Goal: Task Accomplishment & Management: Use online tool/utility

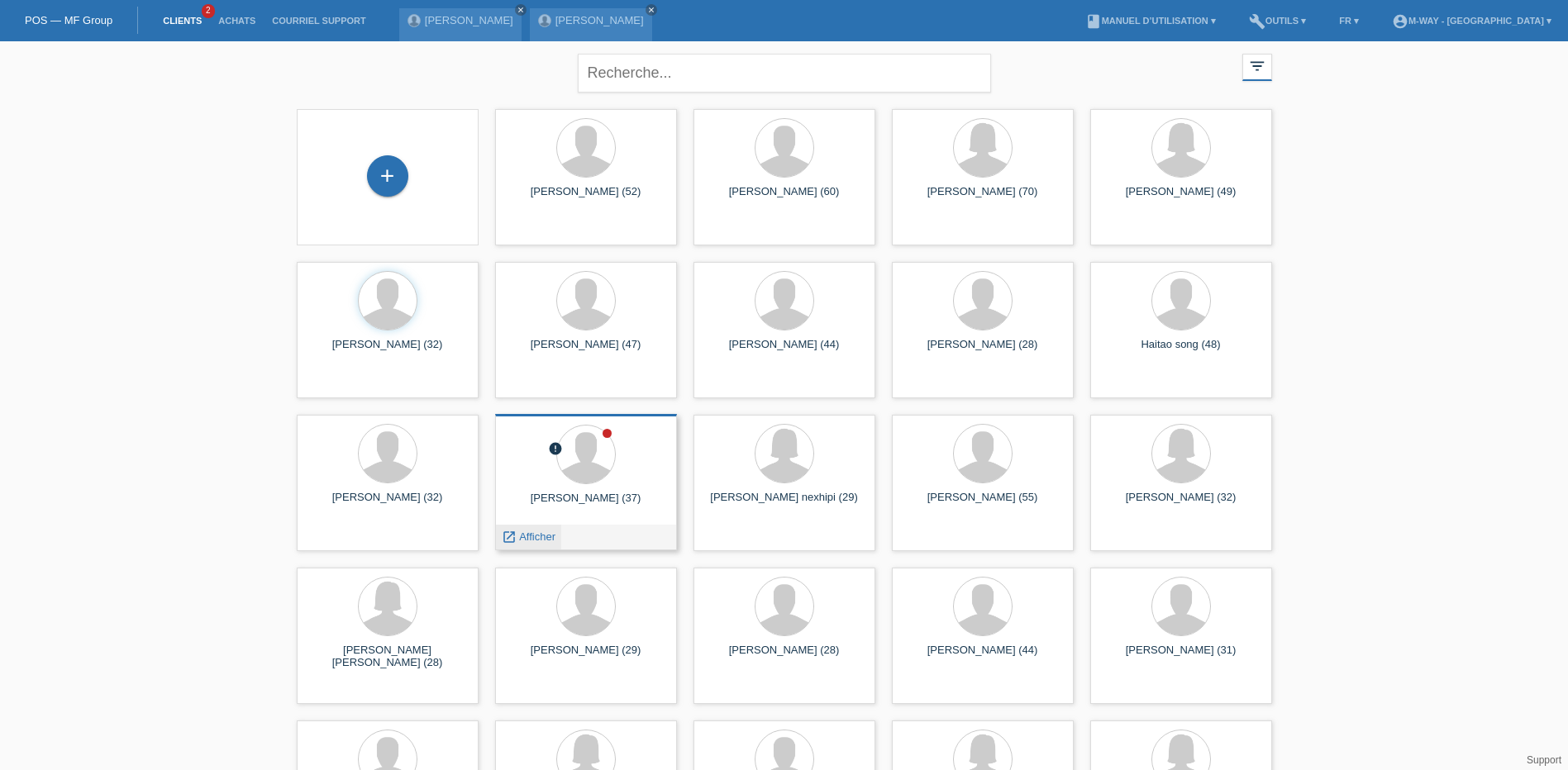
click at [529, 534] on span "Afficher" at bounding box center [537, 537] width 37 height 13
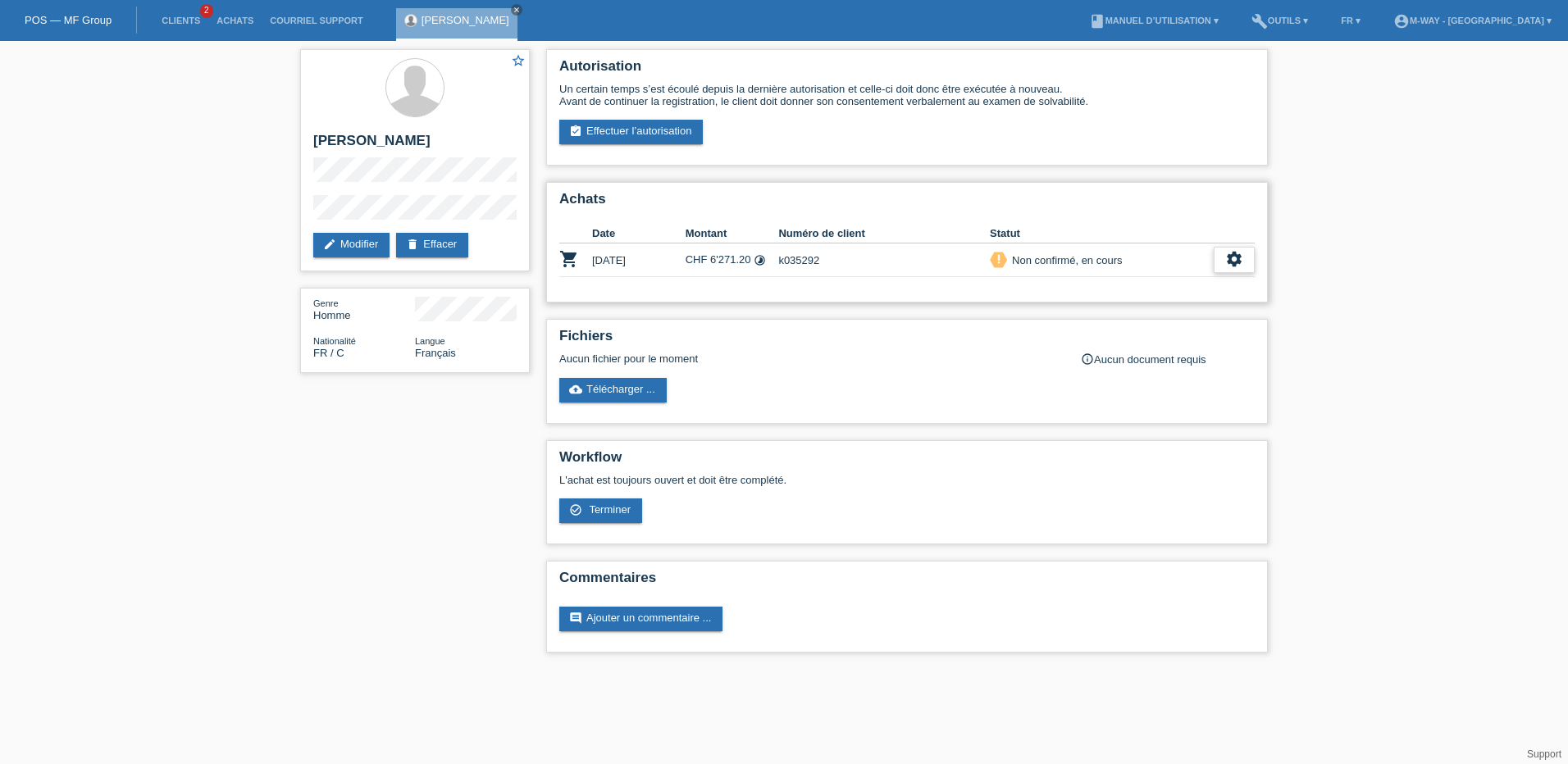
click at [1231, 253] on icon "settings" at bounding box center [1234, 260] width 18 height 18
click at [1145, 334] on div "check_circle_outline Terminer" at bounding box center [1163, 335] width 181 height 25
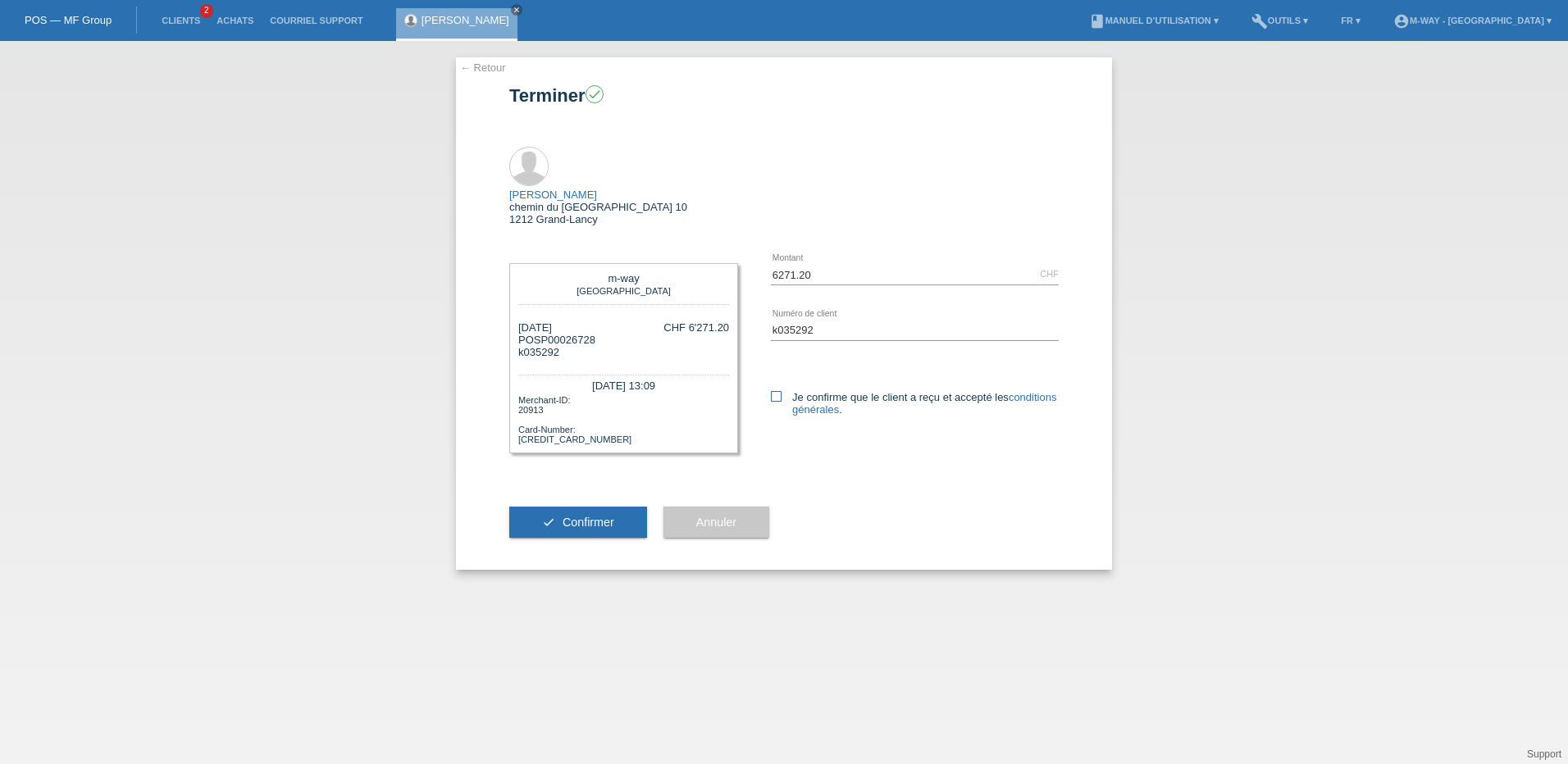
click at [778, 391] on icon at bounding box center [776, 396] width 11 height 11
click at [778, 391] on input "Je confirme que le client a reçu et accepté les conditions générales ." at bounding box center [776, 396] width 11 height 11
checkbox input "true"
click at [570, 515] on span "Confirmer" at bounding box center [588, 522] width 52 height 13
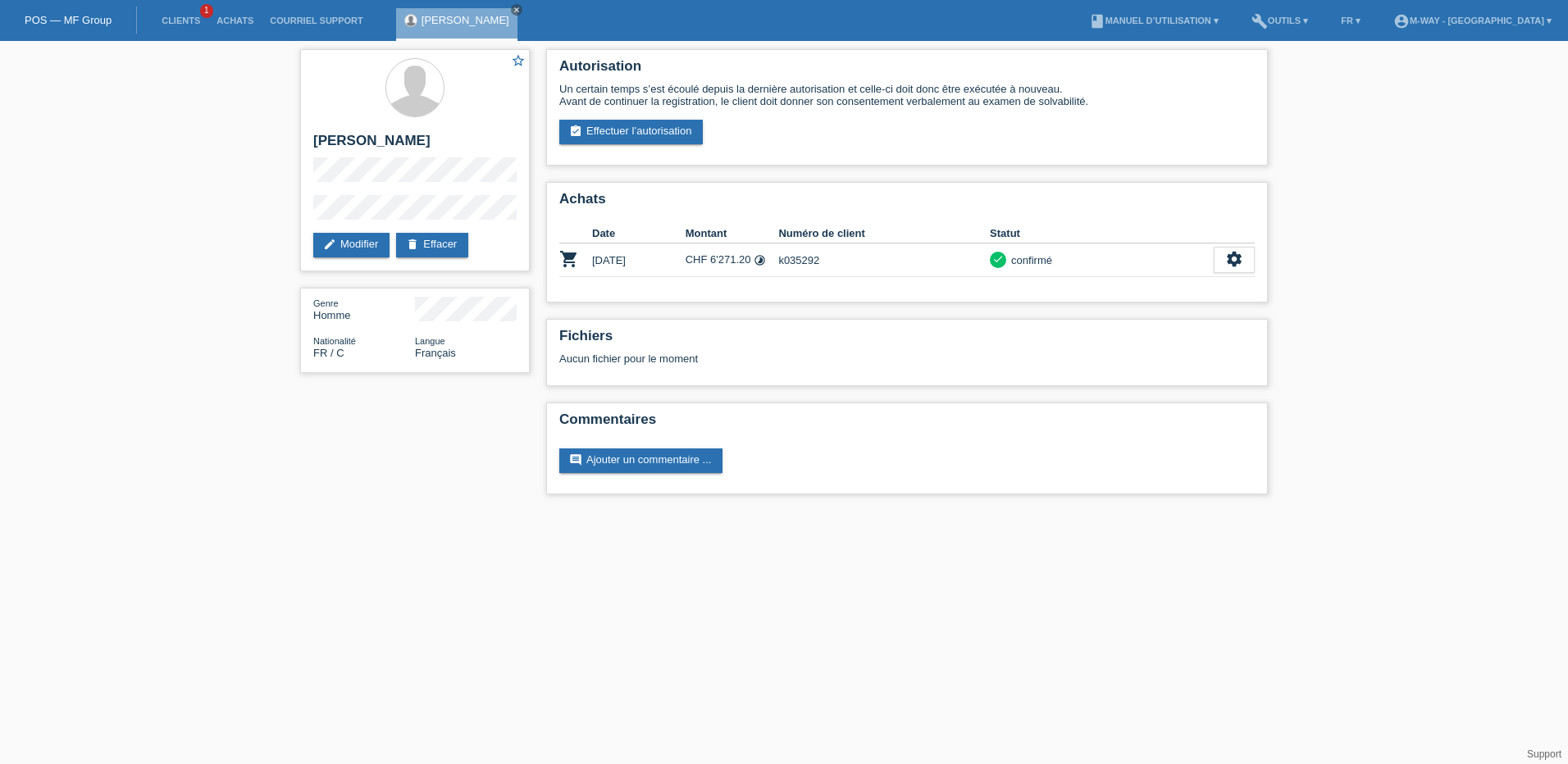
click at [79, 21] on link "POS — MF Group" at bounding box center [67, 20] width 87 height 13
